Goal: Information Seeking & Learning: Learn about a topic

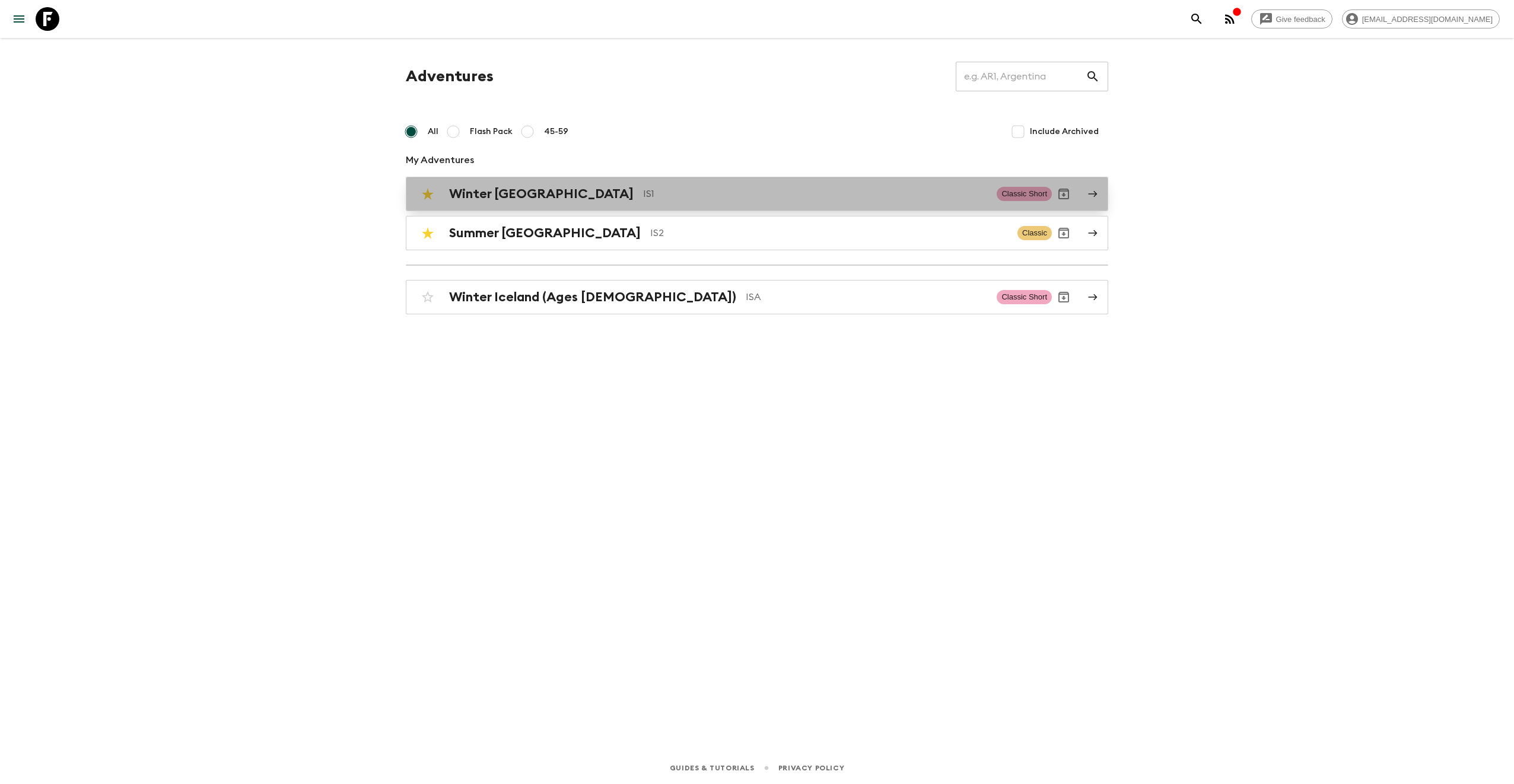
click at [490, 188] on h2 "Winter [GEOGRAPHIC_DATA]" at bounding box center [541, 194] width 185 height 15
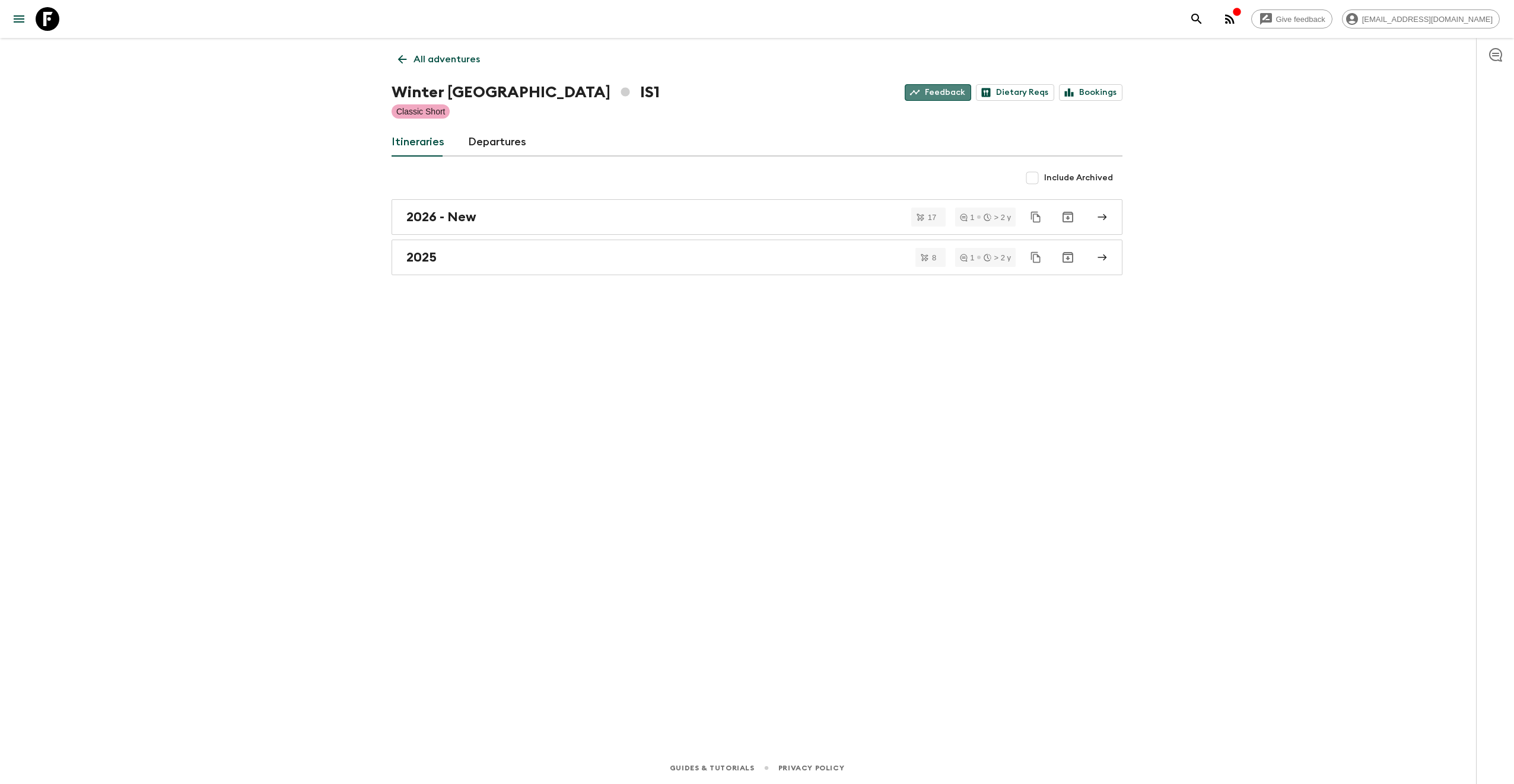
click at [953, 97] on link "Feedback" at bounding box center [938, 92] width 67 height 17
click at [1108, 92] on link "Bookings" at bounding box center [1090, 92] width 64 height 17
click at [1237, 13] on icon "button" at bounding box center [1230, 19] width 14 height 14
